Goal: Task Accomplishment & Management: Manage account settings

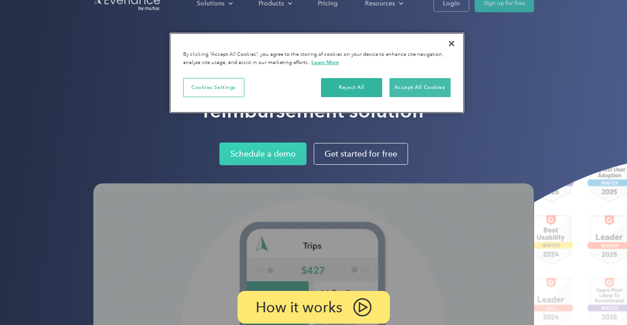
click at [408, 86] on button "Accept All Cookies" at bounding box center [419, 87] width 61 height 19
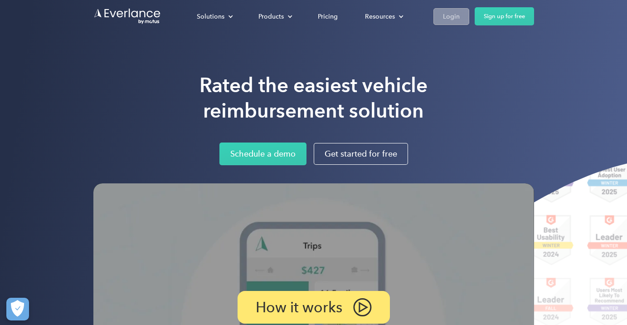
click at [453, 19] on div "Login" at bounding box center [451, 16] width 17 height 11
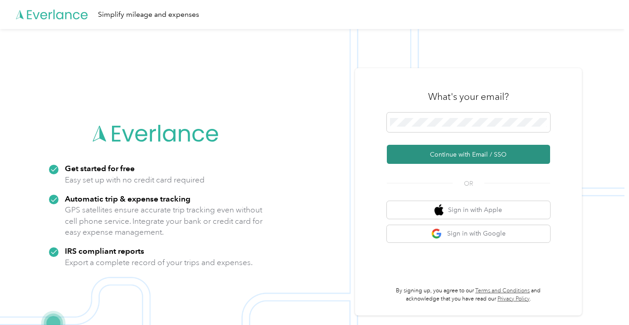
click at [486, 152] on button "Continue with Email / SSO" at bounding box center [468, 154] width 163 height 19
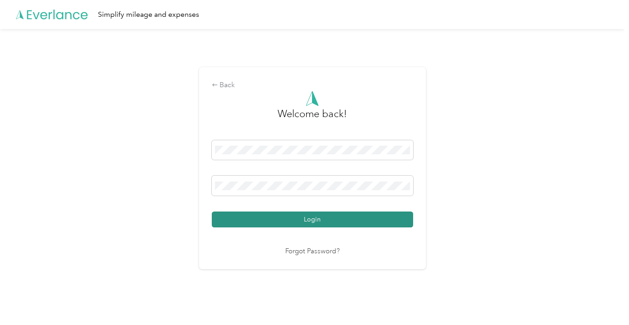
click at [289, 221] on button "Login" at bounding box center [312, 219] width 201 height 16
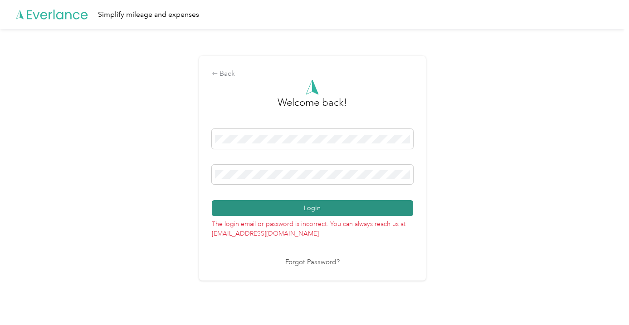
click at [340, 211] on button "Login" at bounding box center [312, 208] width 201 height 16
click at [278, 210] on button "Login" at bounding box center [312, 208] width 201 height 16
click at [330, 206] on button "Login" at bounding box center [312, 208] width 201 height 16
click at [330, 206] on div "Login" at bounding box center [312, 172] width 201 height 87
click at [321, 205] on button "Login" at bounding box center [312, 208] width 201 height 16
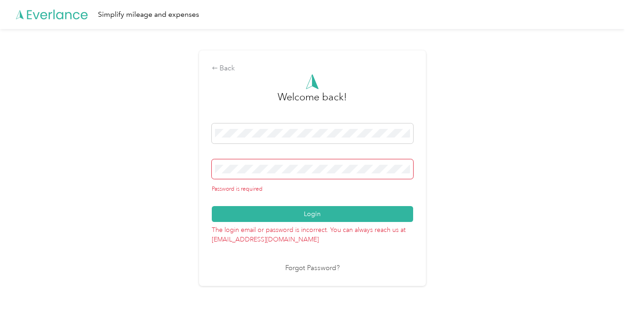
click at [485, 200] on div "Back Welcome back! Password is required Login The login email or password is in…" at bounding box center [312, 172] width 624 height 286
click at [230, 68] on div "Back" at bounding box center [312, 68] width 201 height 11
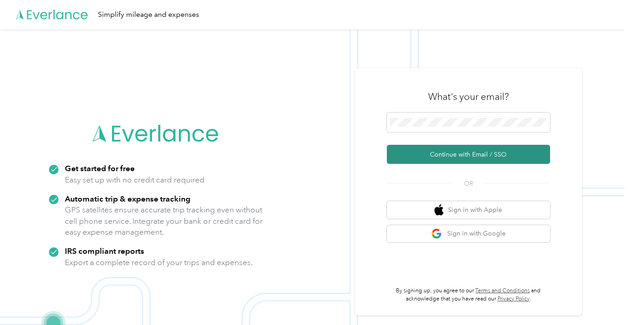
click at [464, 154] on button "Continue with Email / SSO" at bounding box center [468, 154] width 163 height 19
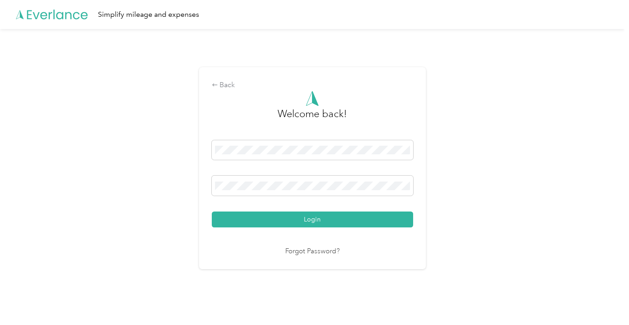
click at [314, 219] on button "Login" at bounding box center [312, 219] width 201 height 16
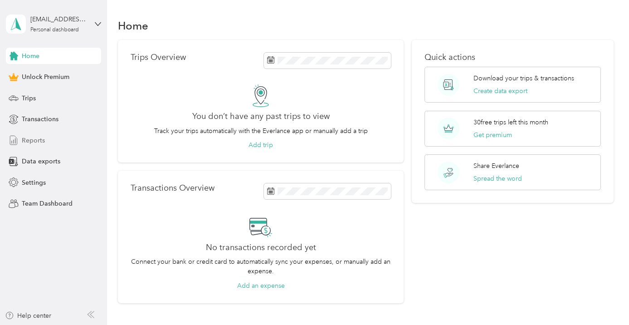
click at [38, 139] on span "Reports" at bounding box center [33, 141] width 23 height 10
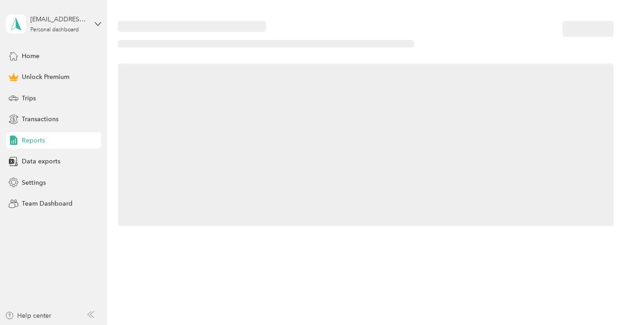
click at [38, 139] on span "Reports" at bounding box center [33, 141] width 23 height 10
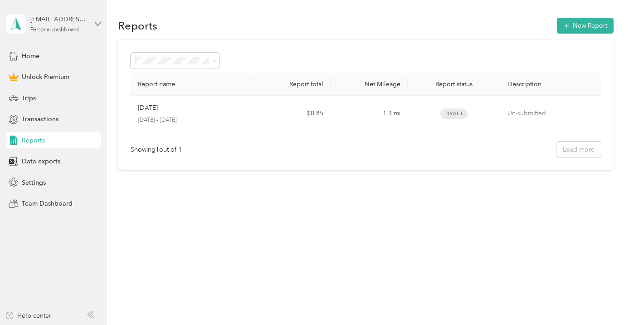
click at [96, 23] on icon at bounding box center [97, 23] width 5 height 3
click at [186, 49] on icon at bounding box center [186, 48] width 7 height 7
click at [31, 96] on span "Trips" at bounding box center [29, 98] width 14 height 10
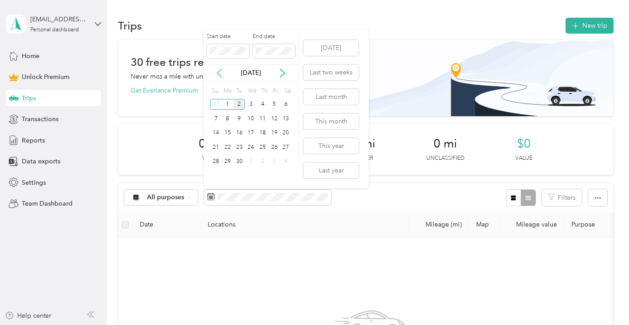
click at [220, 70] on icon at bounding box center [219, 73] width 5 height 8
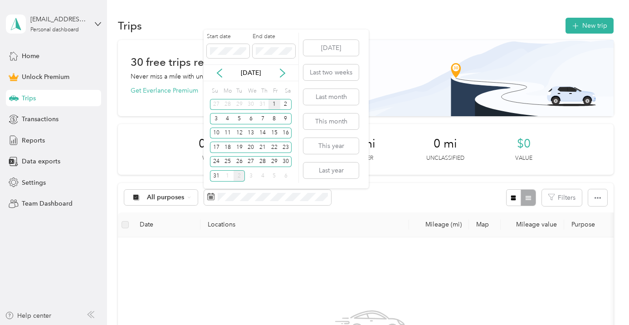
click at [274, 102] on div "1" at bounding box center [274, 104] width 12 height 11
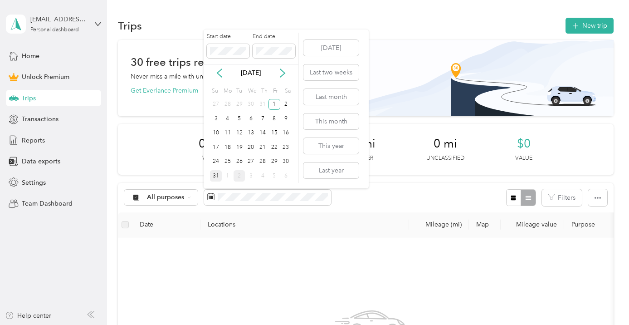
click at [217, 175] on div "31" at bounding box center [216, 175] width 12 height 11
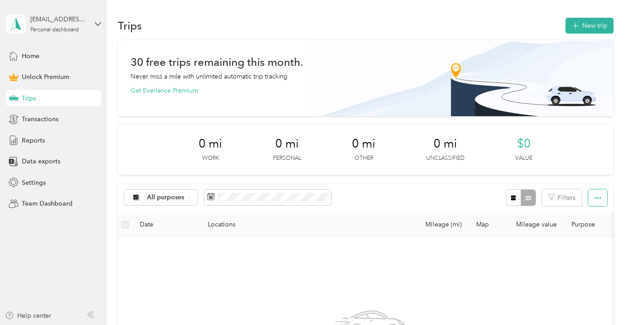
click at [599, 199] on icon "button" at bounding box center [597, 197] width 6 height 6
click at [587, 229] on span "Export" at bounding box center [586, 230] width 19 height 8
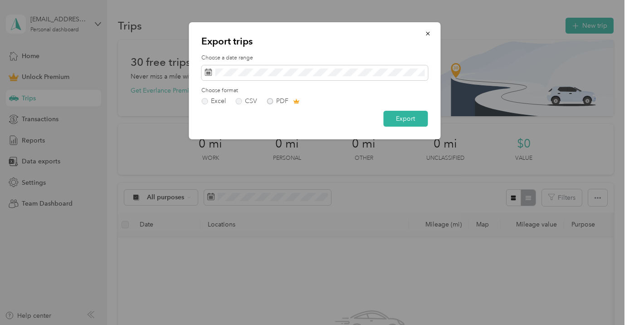
click at [268, 101] on div "Excel CSV PDF" at bounding box center [314, 101] width 226 height 6
click at [269, 100] on div "Excel CSV PDF" at bounding box center [314, 101] width 226 height 6
click at [270, 100] on div "Excel CSV PDF" at bounding box center [314, 101] width 226 height 6
click at [239, 99] on label "CSV" at bounding box center [246, 101] width 22 height 6
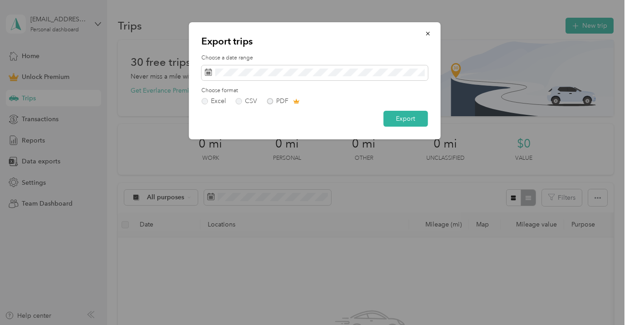
click at [269, 100] on div "Excel CSV PDF" at bounding box center [314, 101] width 226 height 6
click at [206, 99] on label "Excel" at bounding box center [213, 101] width 24 height 6
click at [237, 100] on label "CSV" at bounding box center [246, 101] width 22 height 6
click at [269, 100] on div "Excel CSV PDF" at bounding box center [314, 101] width 226 height 6
click at [296, 101] on div "Excel CSV PDF" at bounding box center [314, 101] width 226 height 6
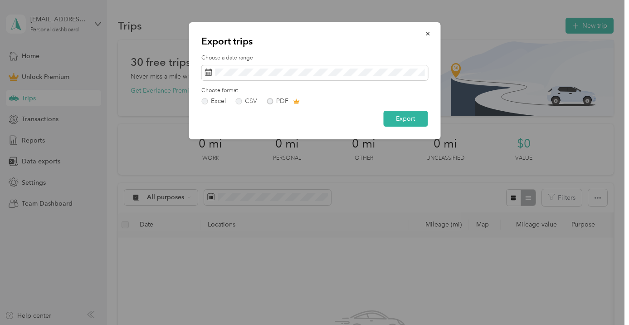
click at [296, 102] on div "Excel CSV PDF" at bounding box center [314, 101] width 226 height 6
click at [205, 99] on label "Excel" at bounding box center [213, 101] width 24 height 6
click at [295, 100] on div "Excel CSV PDF" at bounding box center [314, 101] width 226 height 6
click at [269, 99] on div "Excel CSV PDF" at bounding box center [314, 101] width 226 height 6
click at [427, 34] on icon "button" at bounding box center [428, 34] width 4 height 4
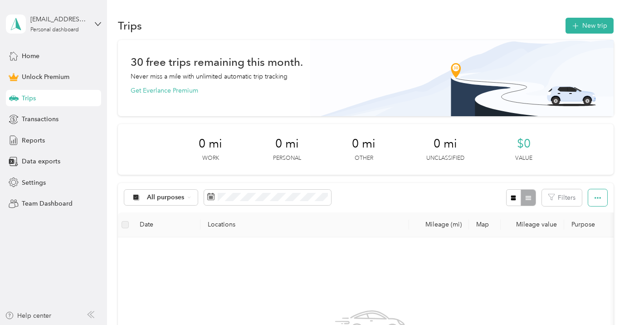
click at [601, 194] on icon "button" at bounding box center [597, 197] width 6 height 6
click at [585, 229] on span "Export" at bounding box center [586, 230] width 19 height 8
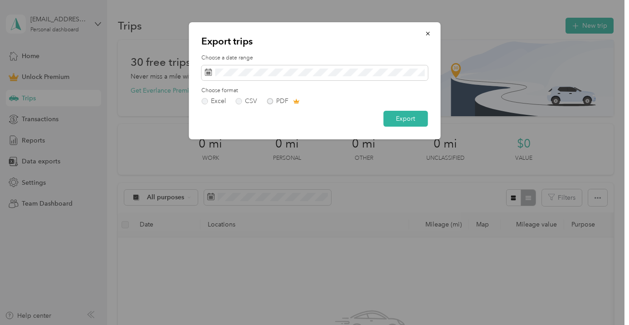
click at [270, 100] on div "Excel CSV PDF" at bounding box center [314, 101] width 226 height 6
click at [402, 118] on button "Export" at bounding box center [405, 119] width 44 height 16
